Goal: Check status: Check status

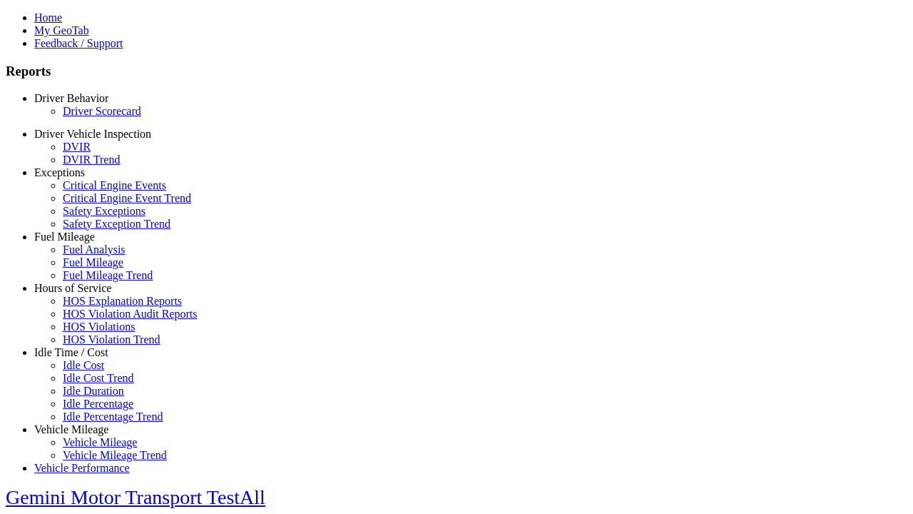
click at [93, 117] on link "Driver Scorecard" at bounding box center [102, 111] width 78 height 12
select select "**"
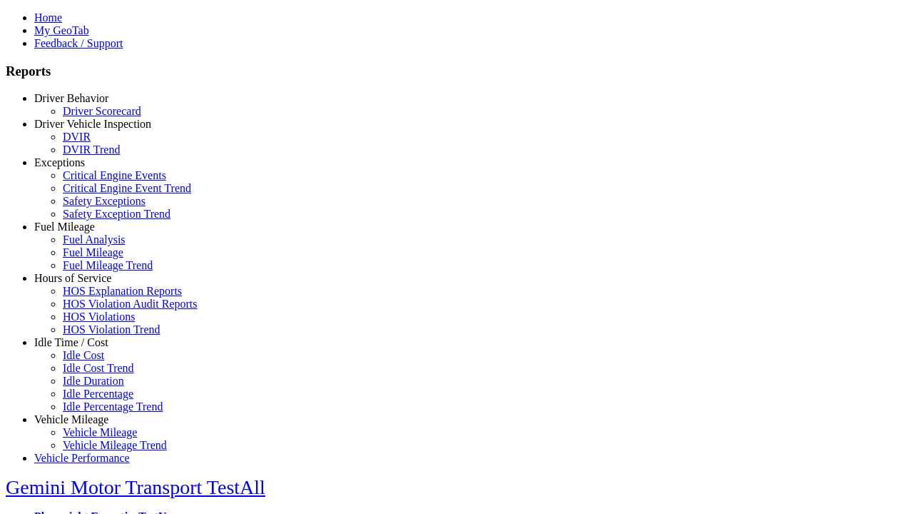
select select
